Goal: Information Seeking & Learning: Learn about a topic

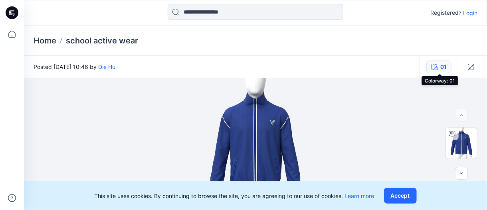
click at [435, 67] on icon "button" at bounding box center [434, 67] width 6 height 6
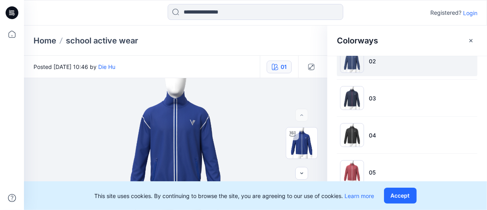
scroll to position [68, 0]
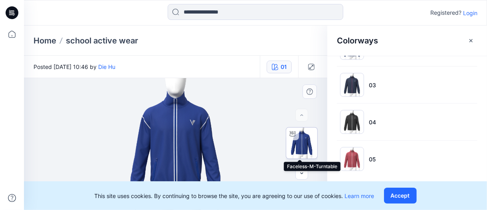
click at [297, 140] on img at bounding box center [301, 143] width 31 height 31
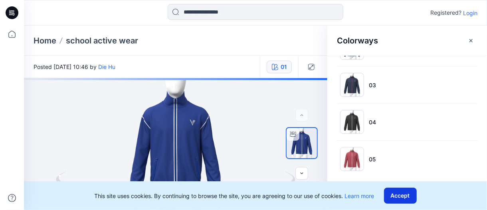
click at [391, 198] on button "Accept" at bounding box center [400, 196] width 33 height 16
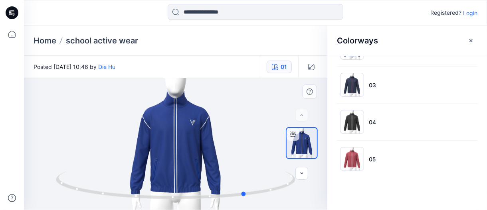
drag, startPoint x: 229, startPoint y: 199, endPoint x: 325, endPoint y: 190, distance: 96.1
click at [325, 190] on div at bounding box center [175, 144] width 303 height 132
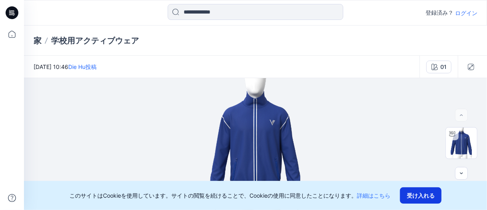
click at [411, 202] on button "受け入れる" at bounding box center [420, 195] width 41 height 16
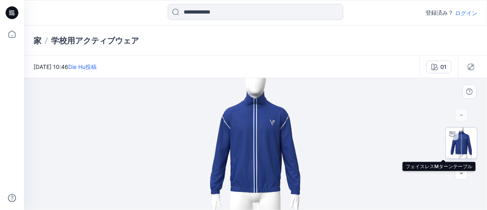
click at [454, 132] on div at bounding box center [451, 134] width 13 height 13
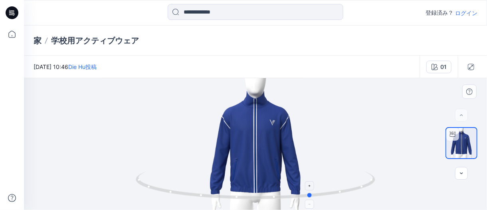
drag, startPoint x: 303, startPoint y: 199, endPoint x: 360, endPoint y: 189, distance: 57.0
click at [360, 189] on icon at bounding box center [256, 186] width 241 height 30
drag, startPoint x: 292, startPoint y: 207, endPoint x: 288, endPoint y: 208, distance: 4.4
click at [288, 208] on div at bounding box center [255, 144] width 463 height 132
click at [353, 146] on div at bounding box center [255, 144] width 463 height 132
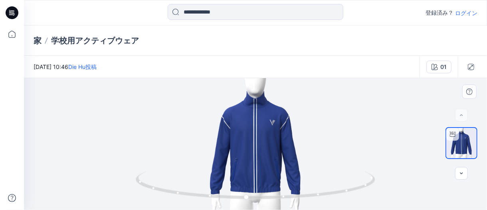
click at [420, 160] on div at bounding box center [255, 144] width 463 height 132
click at [441, 63] on font "01" at bounding box center [443, 66] width 6 height 7
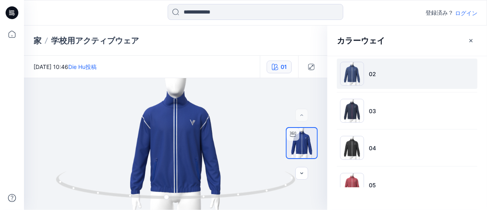
scroll to position [68, 0]
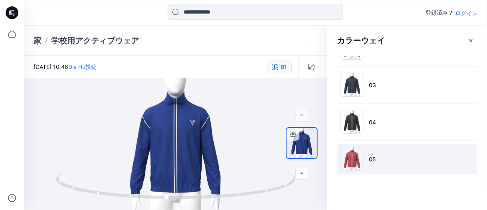
click at [349, 156] on img at bounding box center [352, 159] width 24 height 24
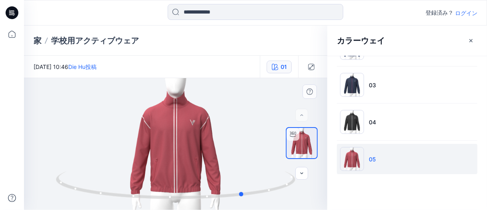
drag, startPoint x: 288, startPoint y: 187, endPoint x: 270, endPoint y: 149, distance: 41.2
click at [117, 200] on icon at bounding box center [176, 186] width 241 height 30
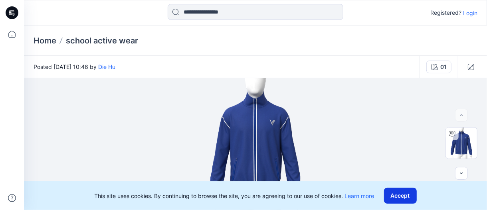
click at [392, 198] on button "Accept" at bounding box center [400, 196] width 33 height 16
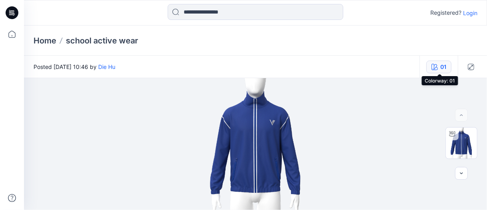
click at [443, 64] on div "01" at bounding box center [443, 67] width 6 height 9
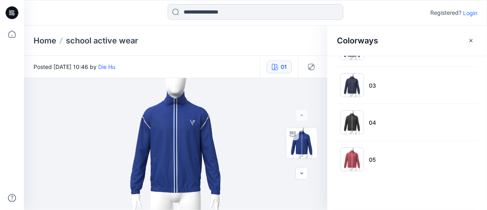
scroll to position [68, 0]
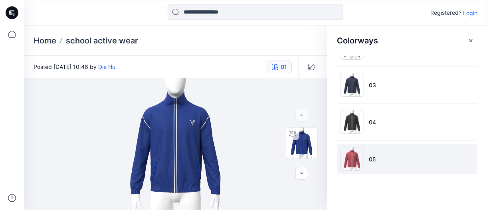
click at [349, 154] on img at bounding box center [352, 159] width 24 height 24
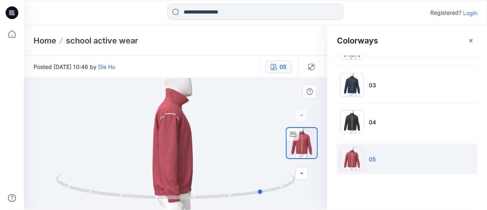
drag, startPoint x: 223, startPoint y: 196, endPoint x: 310, endPoint y: 183, distance: 88.7
click at [310, 183] on div at bounding box center [175, 144] width 303 height 132
